Goal: Task Accomplishment & Management: Use online tool/utility

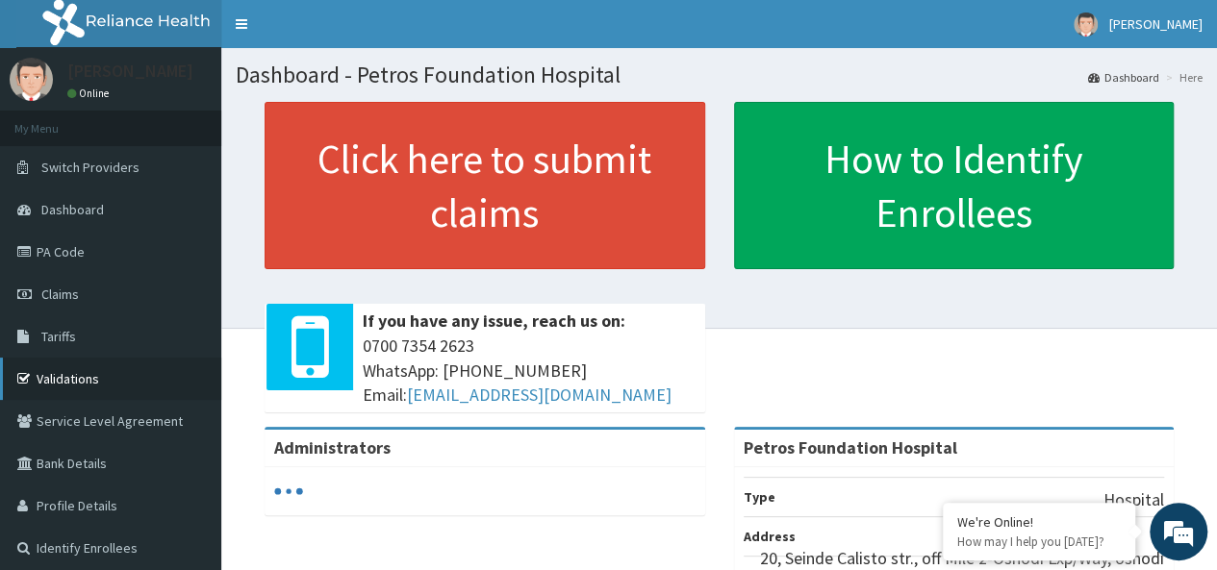
click at [75, 380] on link "Validations" at bounding box center [110, 379] width 221 height 42
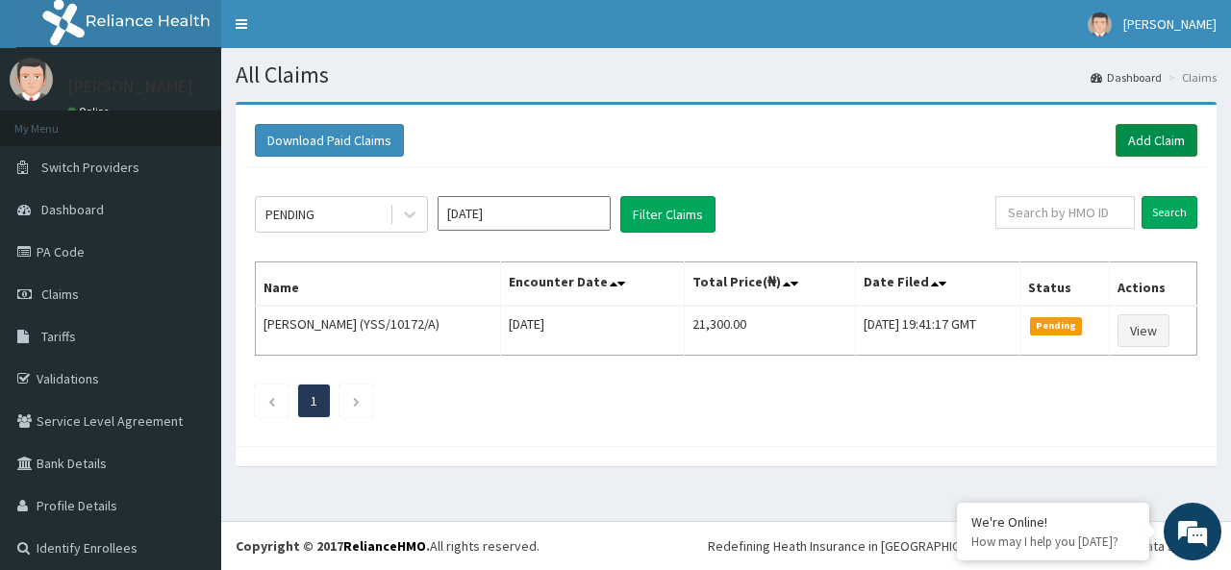
click at [1143, 132] on link "Add Claim" at bounding box center [1157, 140] width 82 height 33
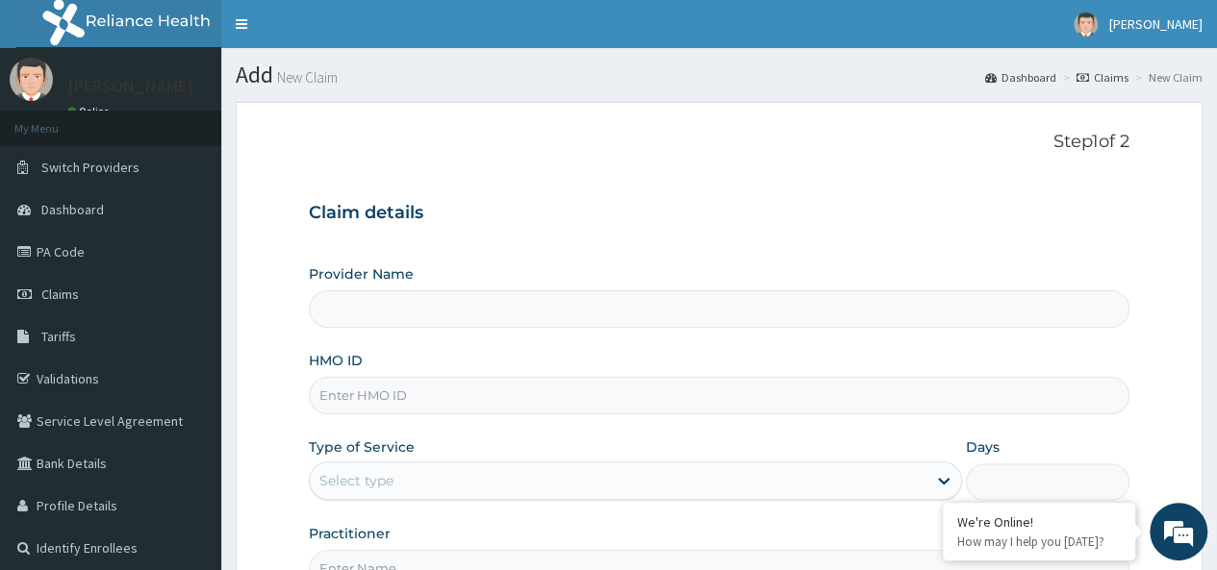
type input "Petros Foundation Hospital"
click at [63, 247] on link "PA Code" at bounding box center [110, 252] width 221 height 42
